Goal: Ask a question

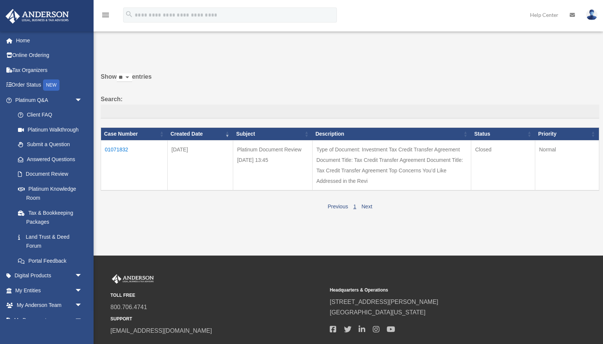
click at [122, 151] on td "01071832" at bounding box center [134, 165] width 67 height 50
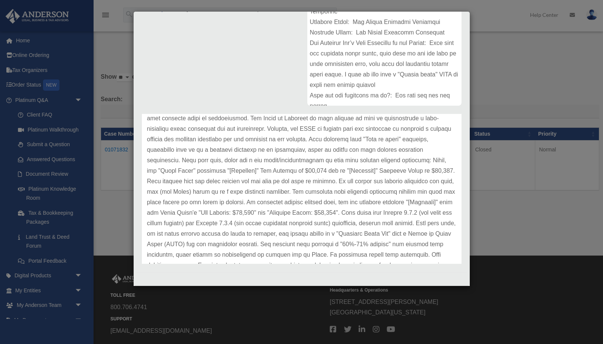
scroll to position [526, 0]
drag, startPoint x: 173, startPoint y: 213, endPoint x: 206, endPoint y: 215, distance: 32.6
click at [206, 215] on p at bounding box center [301, 112] width 309 height 356
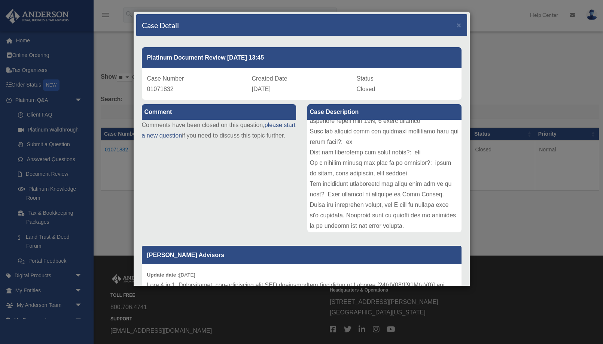
scroll to position [0, 0]
click at [171, 134] on link "please start a new question" at bounding box center [219, 130] width 154 height 17
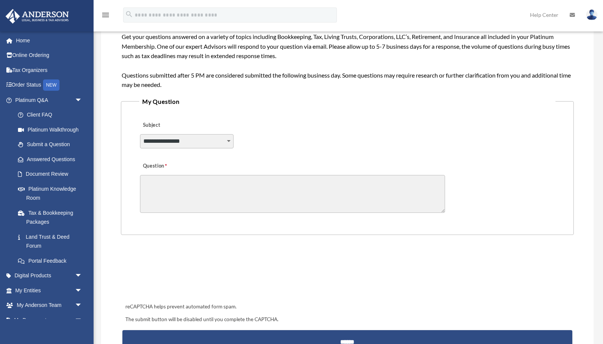
scroll to position [131, 0]
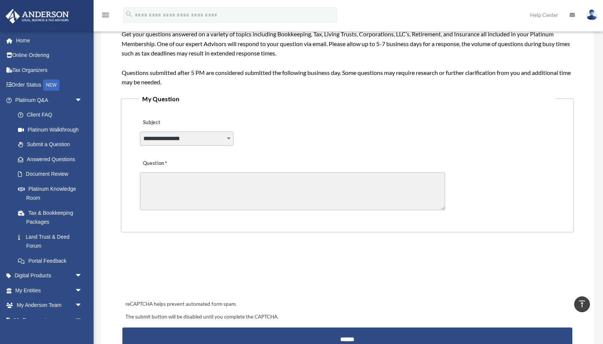
select select "******"
click at [211, 186] on textarea "Question" at bounding box center [292, 191] width 305 height 38
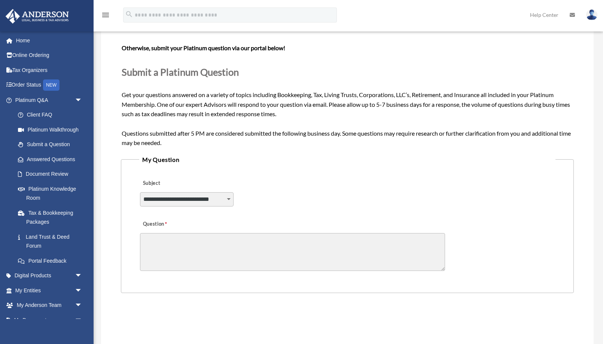
scroll to position [88, 0]
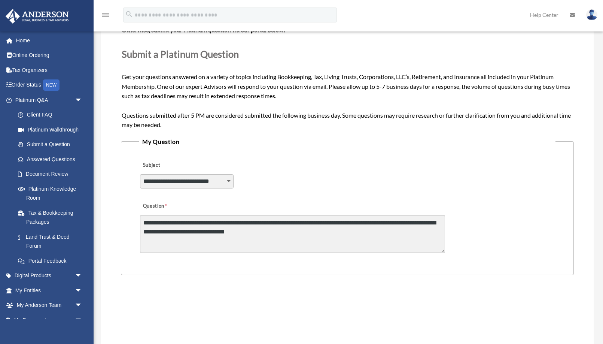
type textarea "**********"
drag, startPoint x: 288, startPoint y: 235, endPoint x: 32, endPoint y: 172, distance: 263.5
click at [32, 172] on div "Submit A Question [PERSON_NAME][EMAIL_ADDRESS][DOMAIN_NAME] Sign Out [PERSON_NA…" at bounding box center [301, 189] width 603 height 506
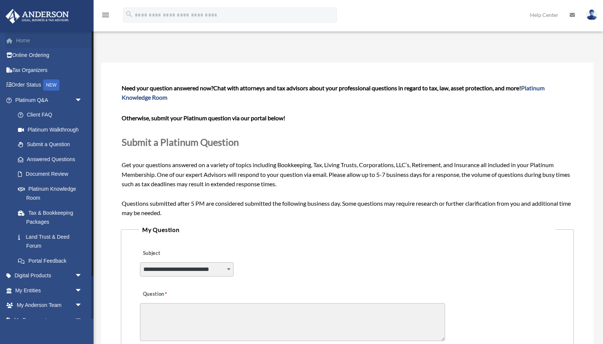
scroll to position [0, 0]
click at [46, 40] on link "Home" at bounding box center [49, 40] width 88 height 15
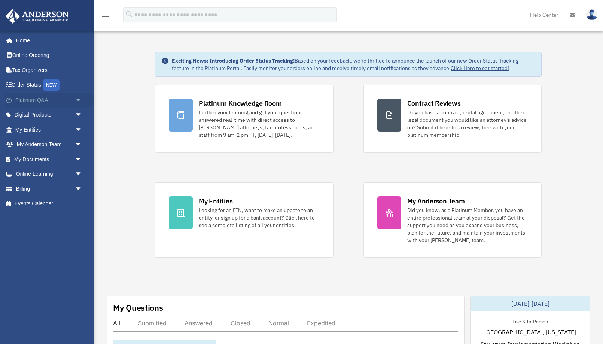
click at [78, 99] on span "arrow_drop_down" at bounding box center [82, 99] width 15 height 15
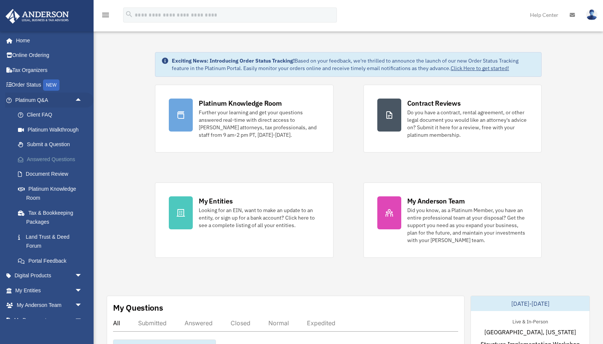
click at [63, 159] on link "Answered Questions" at bounding box center [51, 159] width 83 height 15
